Goal: Transaction & Acquisition: Purchase product/service

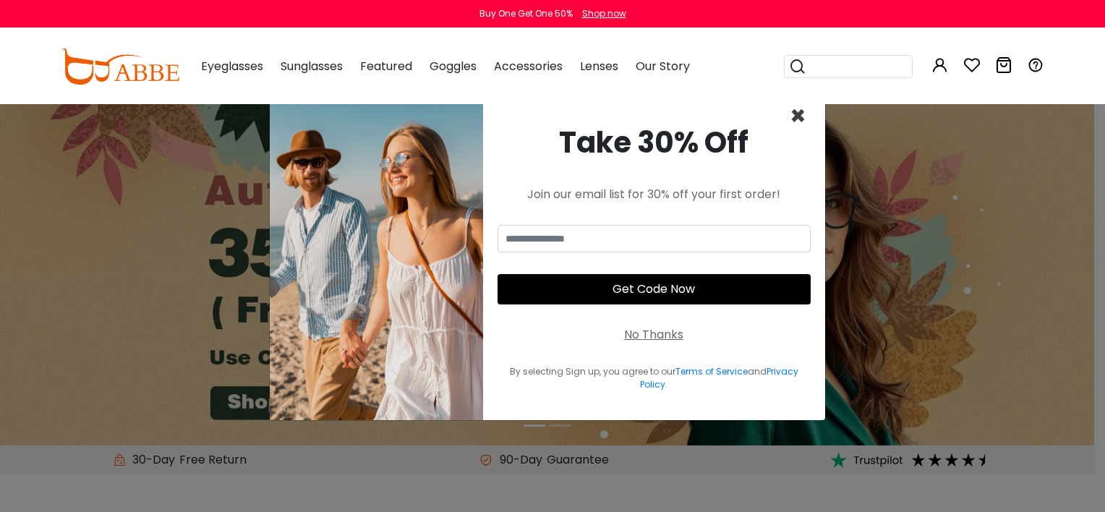
click at [793, 110] on span "×" at bounding box center [798, 116] width 17 height 37
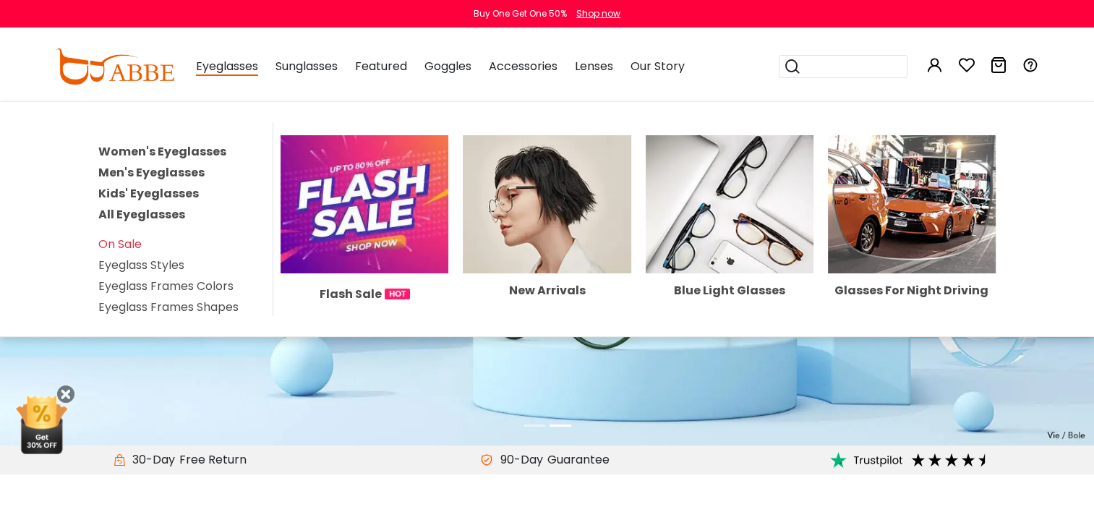
click at [179, 185] on link "Kids' Eyeglasses" at bounding box center [148, 193] width 101 height 17
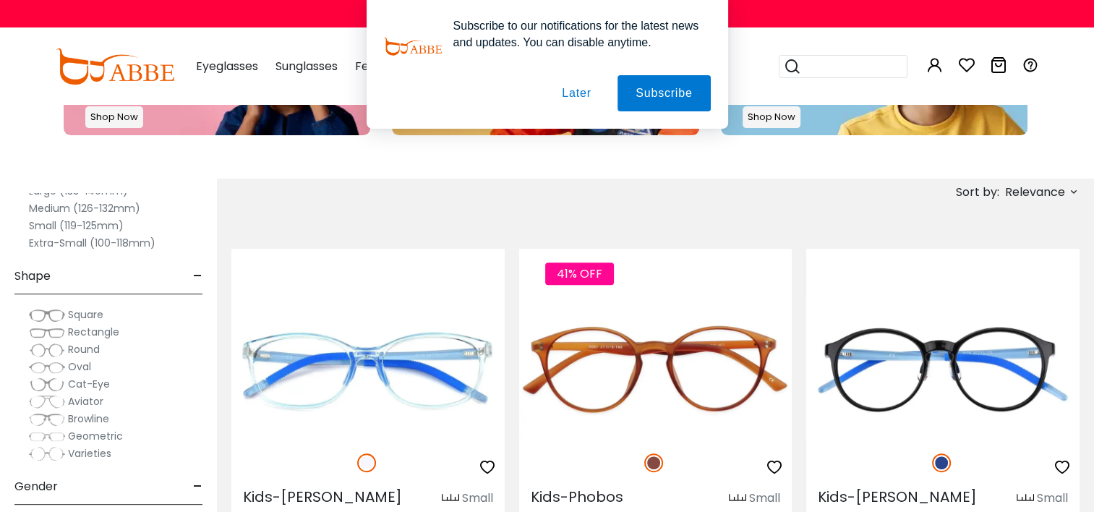
scroll to position [87, 0]
click at [0, 0] on button "Later" at bounding box center [0, 0] width 0 height 0
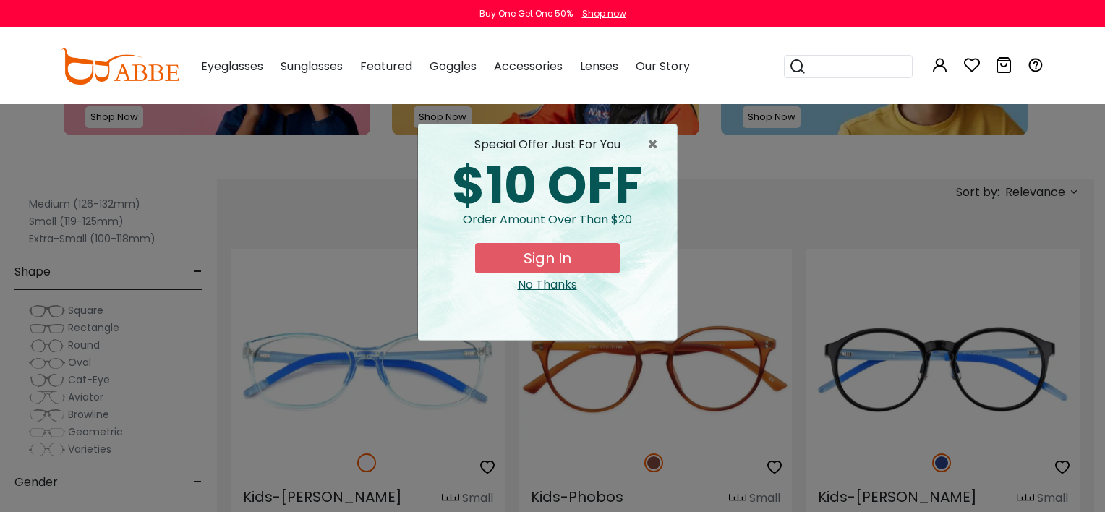
click at [529, 281] on div "No Thanks" at bounding box center [548, 284] width 236 height 17
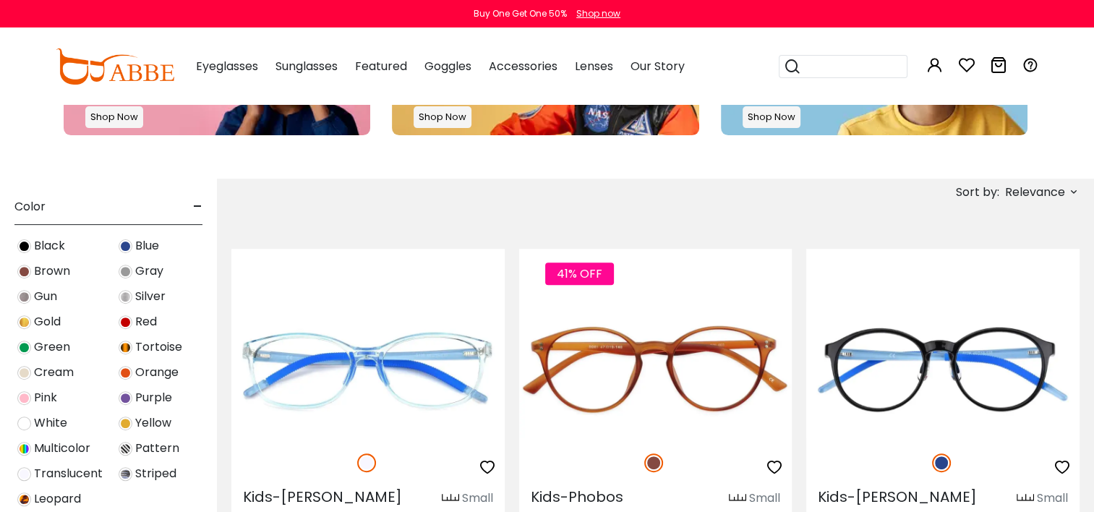
scroll to position [453, 0]
click at [20, 318] on img at bounding box center [24, 321] width 14 height 14
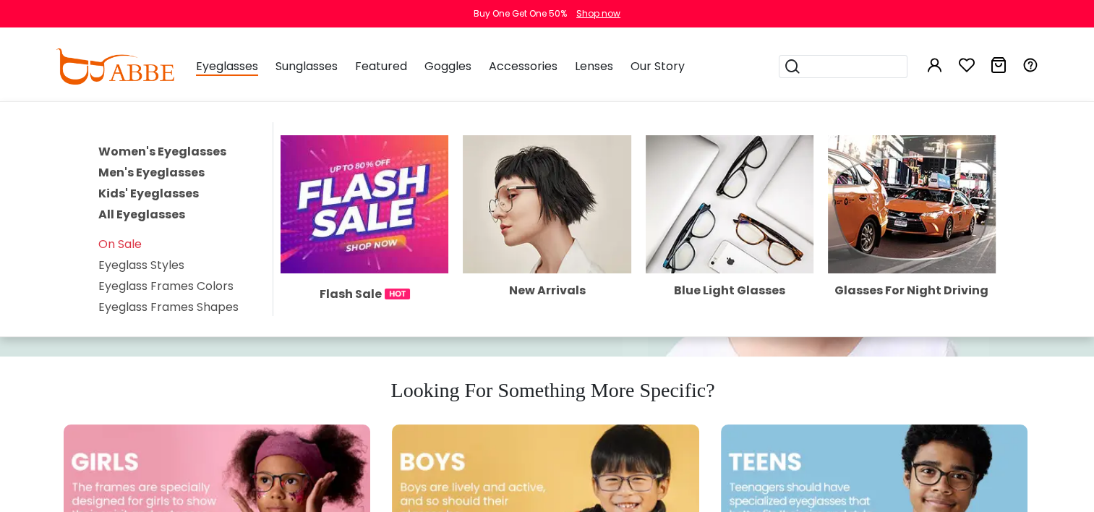
click at [163, 207] on link "All Eyeglasses" at bounding box center [141, 214] width 87 height 17
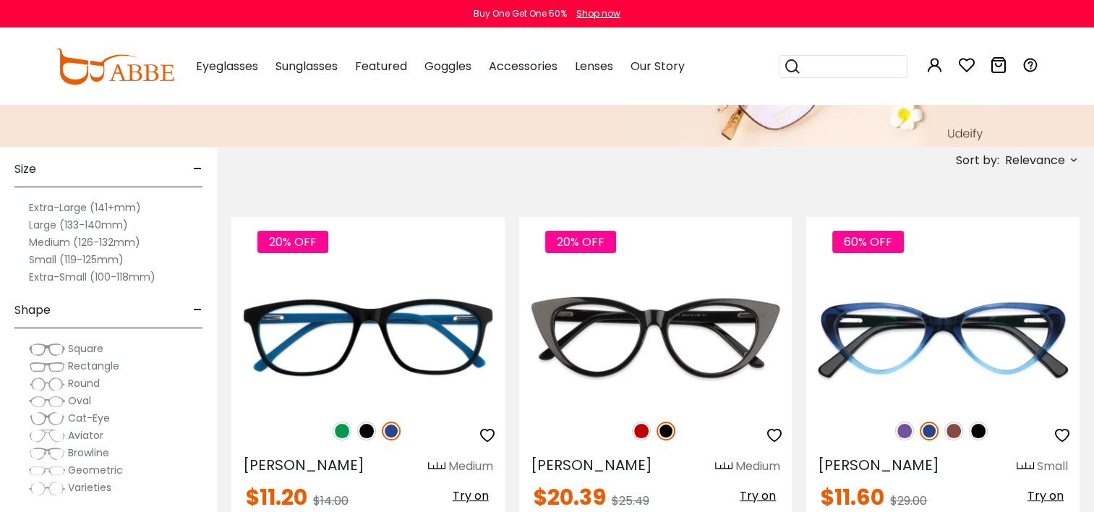
scroll to position [17, 0]
click at [107, 241] on label "Medium (126-132mm)" at bounding box center [84, 241] width 111 height 17
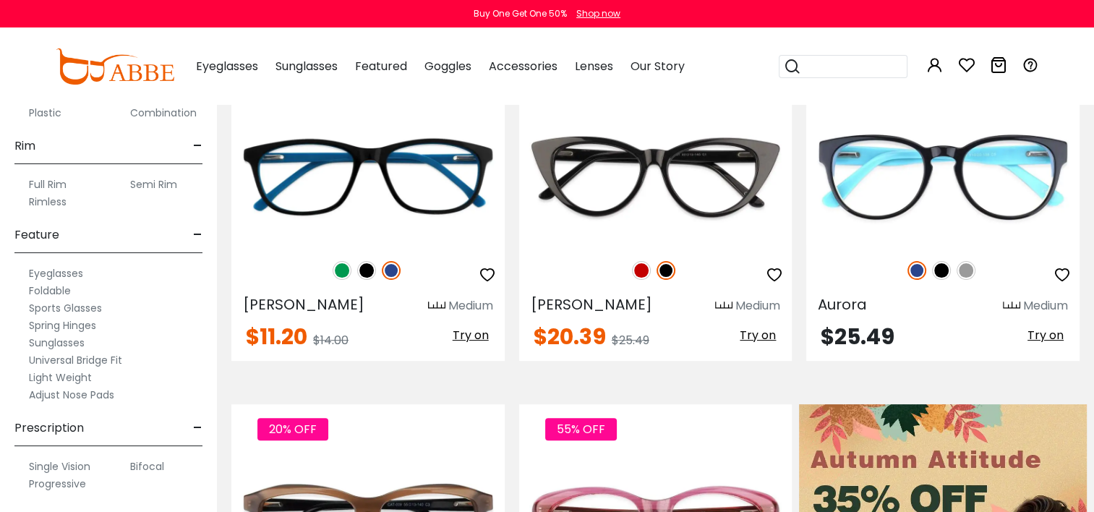
scroll to position [370, 0]
click at [67, 482] on label "Progressive" at bounding box center [57, 483] width 57 height 17
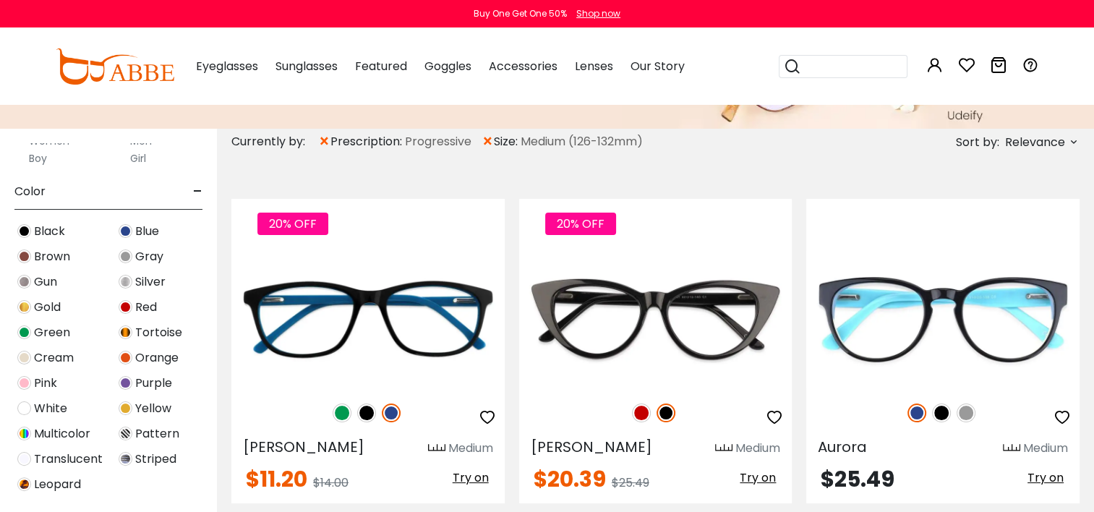
scroll to position [450, 0]
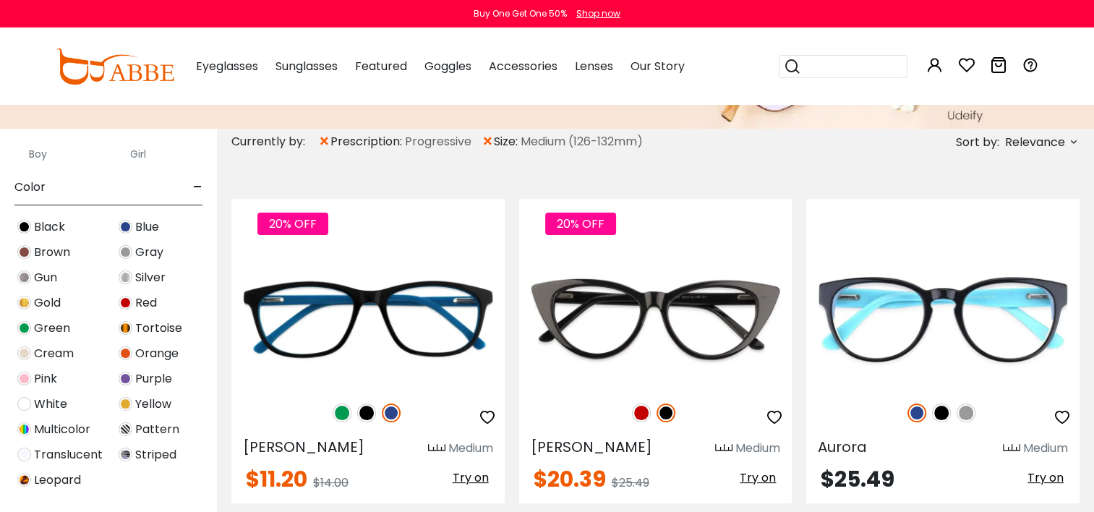
click at [23, 302] on img at bounding box center [24, 303] width 14 height 14
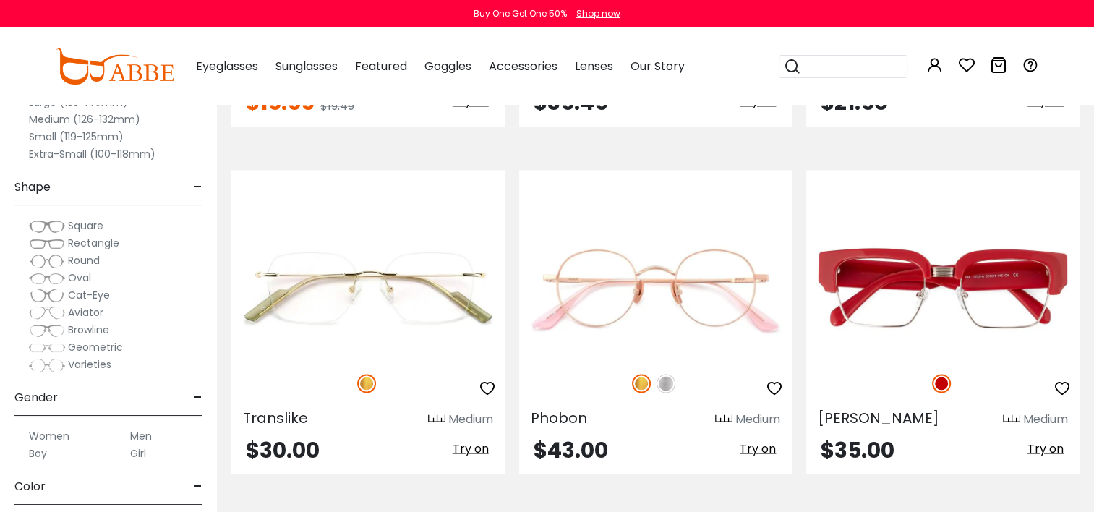
scroll to position [2369, 0]
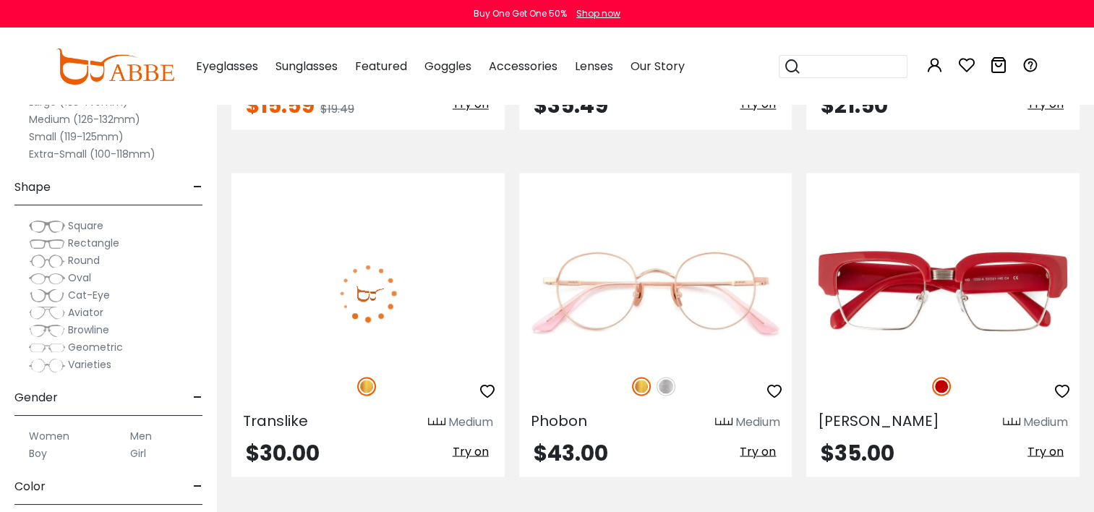
click at [388, 297] on img at bounding box center [367, 293] width 273 height 137
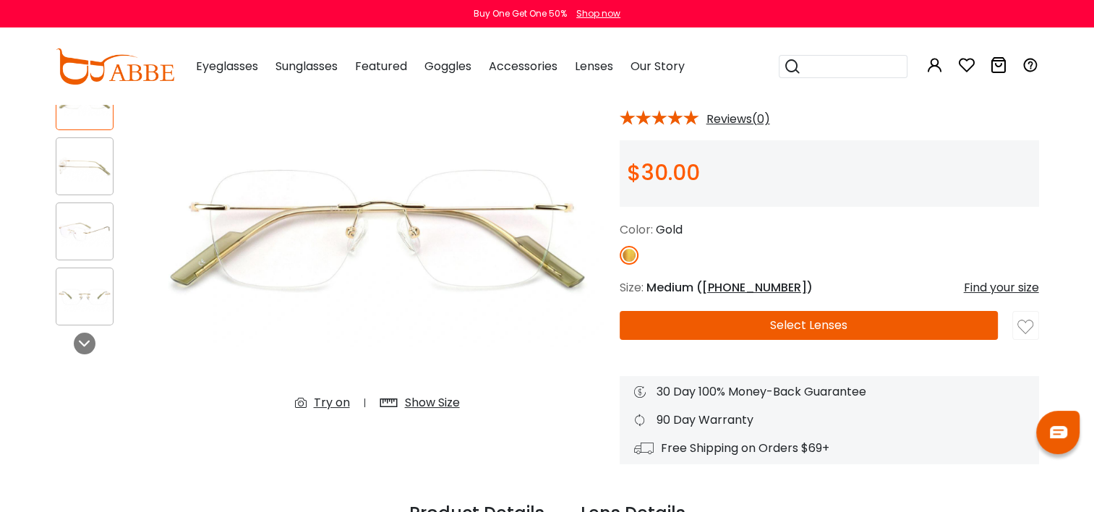
scroll to position [196, 0]
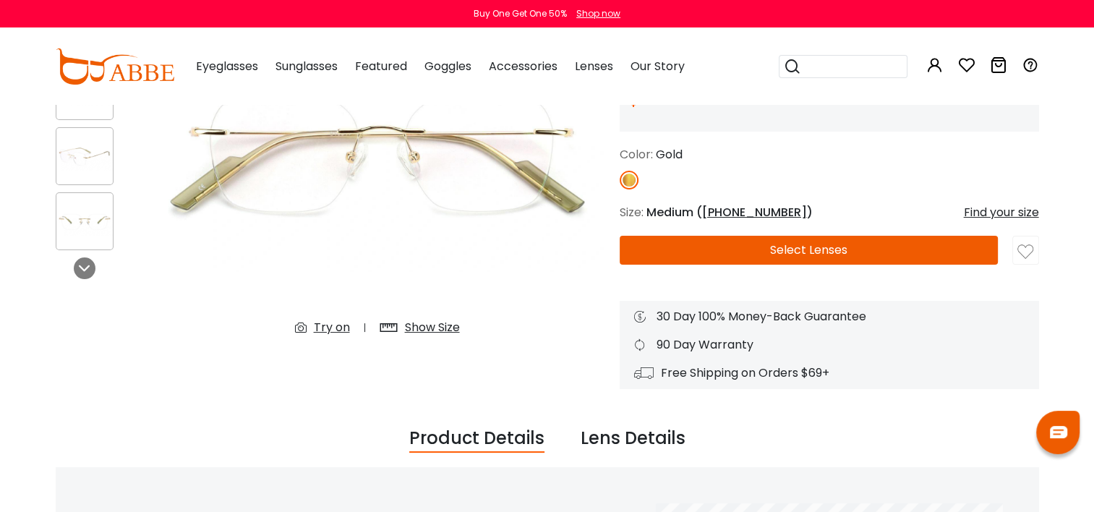
click at [428, 326] on div "Show Size" at bounding box center [432, 327] width 55 height 17
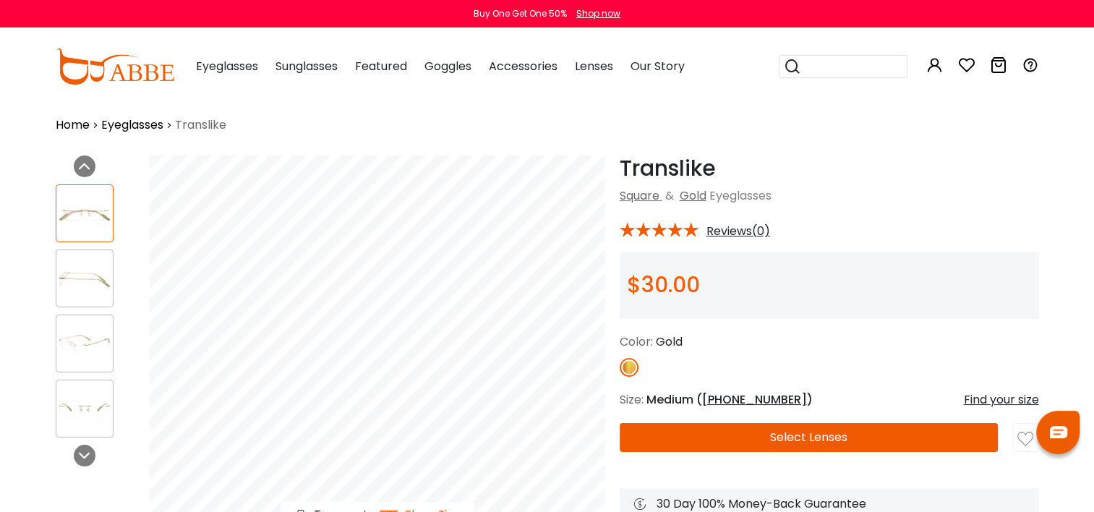
scroll to position [8, 0]
